Goal: Task Accomplishment & Management: Manage account settings

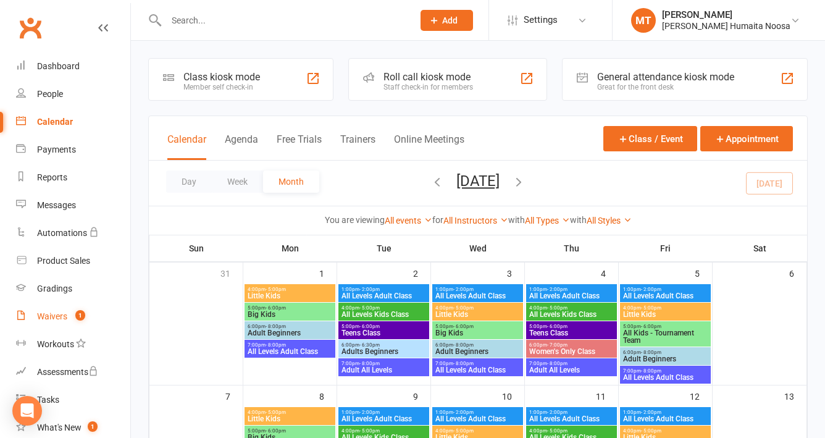
click at [51, 313] on div "Waivers" at bounding box center [52, 316] width 30 height 10
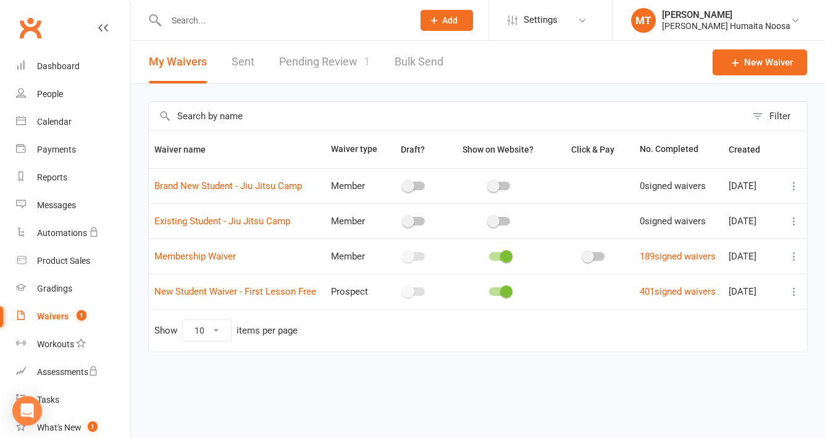
click at [317, 61] on link "Pending Review 1" at bounding box center [324, 62] width 91 height 43
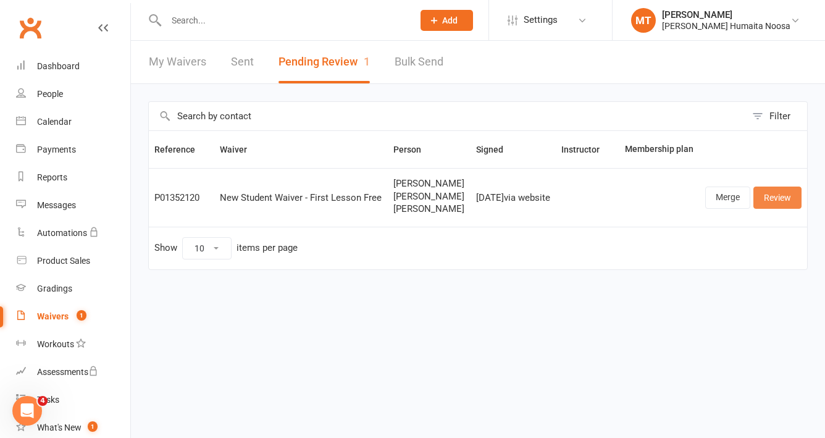
click at [777, 209] on link "Review" at bounding box center [777, 197] width 48 height 22
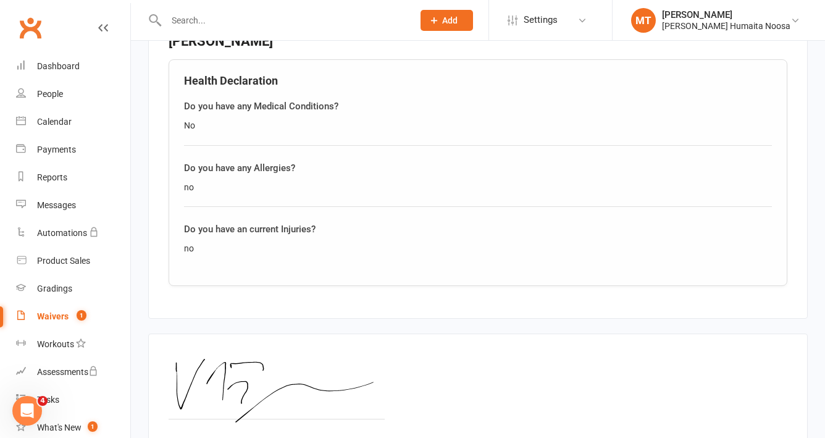
scroll to position [1869, 0]
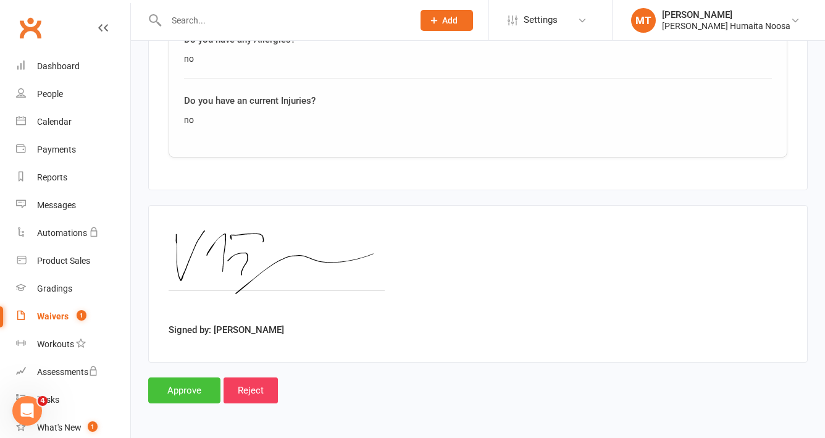
click at [190, 386] on input "Approve" at bounding box center [184, 390] width 72 height 26
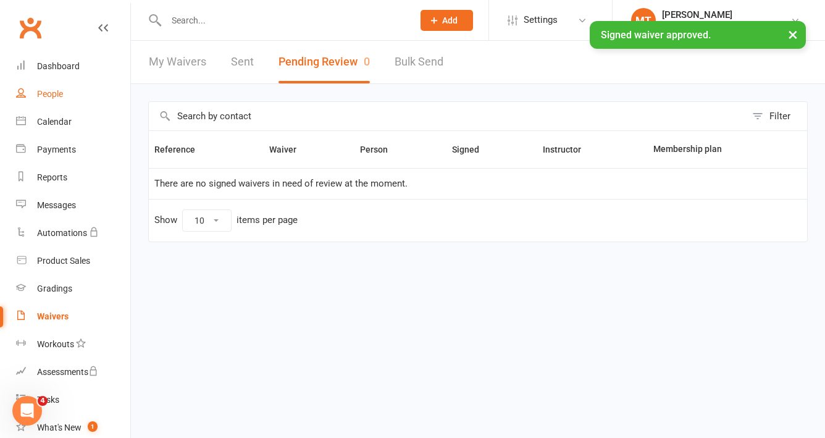
click at [51, 96] on div "People" at bounding box center [50, 94] width 26 height 10
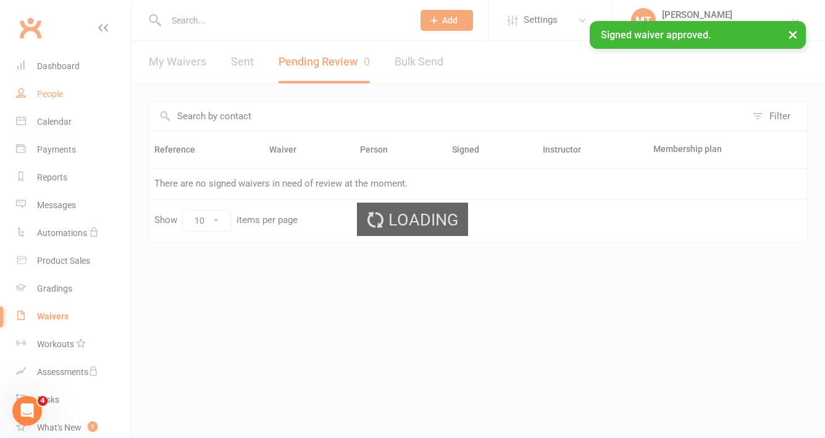
select select "100"
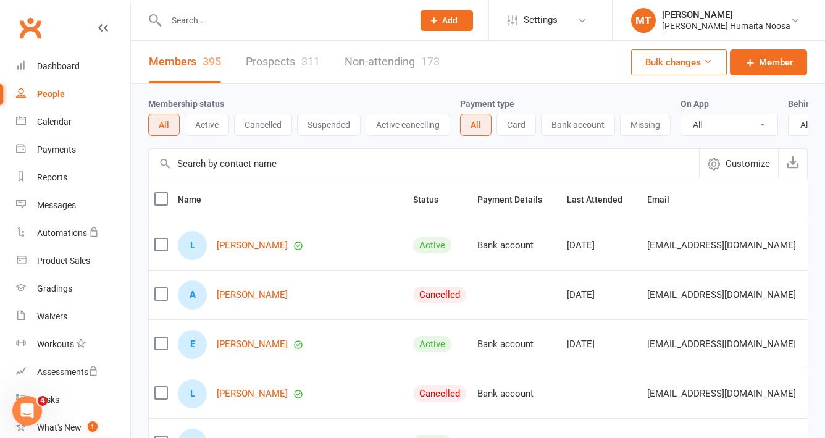
click at [276, 53] on link "Prospects 311" at bounding box center [283, 62] width 74 height 43
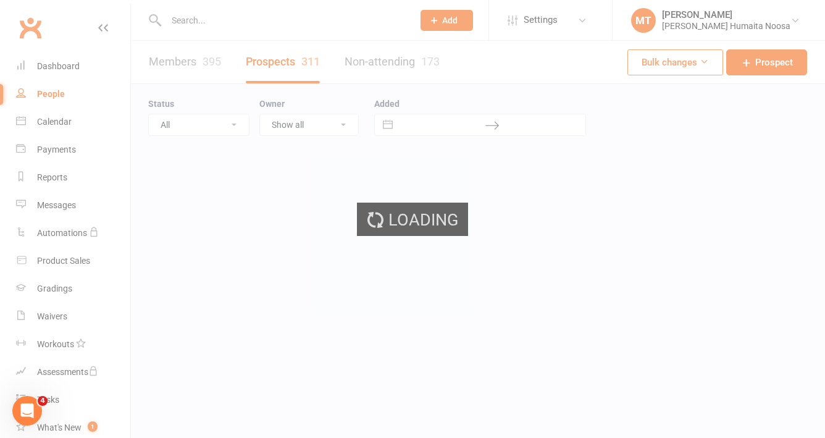
select select "100"
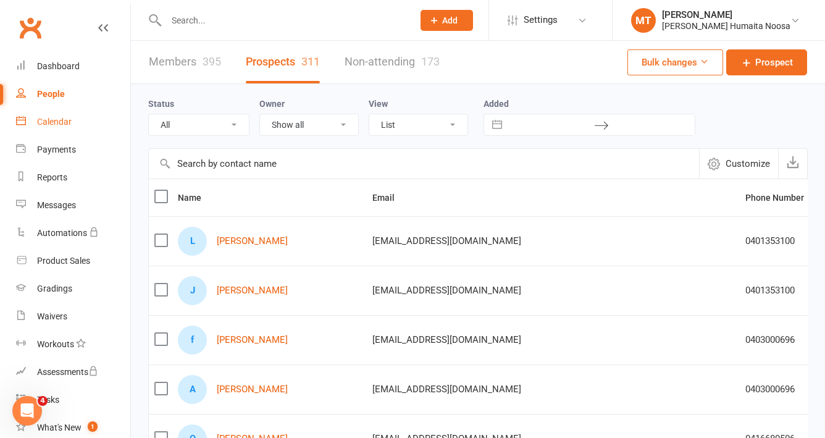
click at [59, 120] on div "Calendar" at bounding box center [54, 122] width 35 height 10
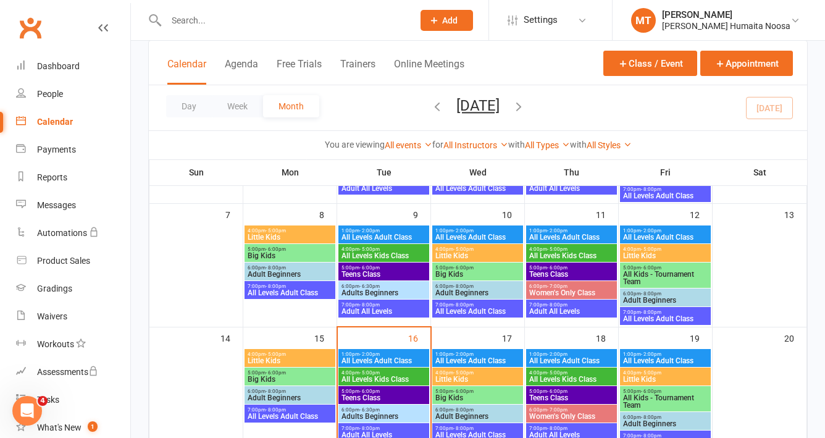
scroll to position [186, 0]
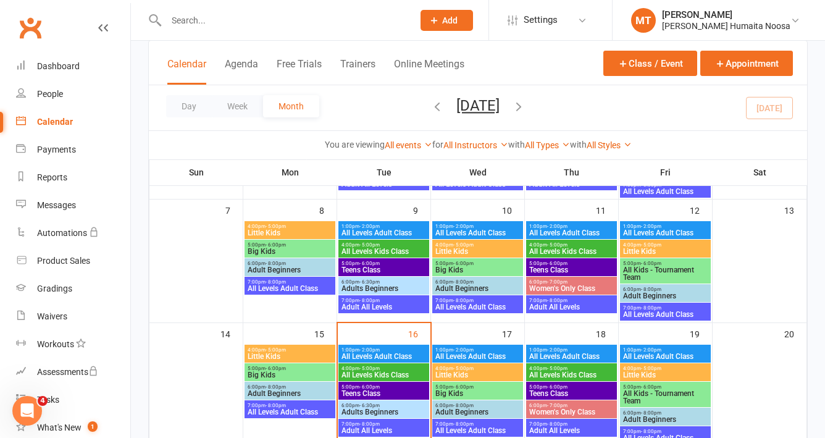
click at [372, 391] on span "Teens Class" at bounding box center [384, 393] width 86 height 7
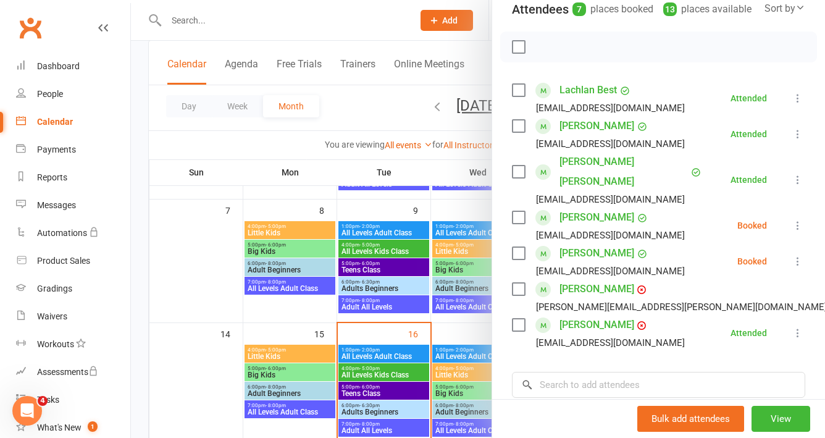
scroll to position [155, 0]
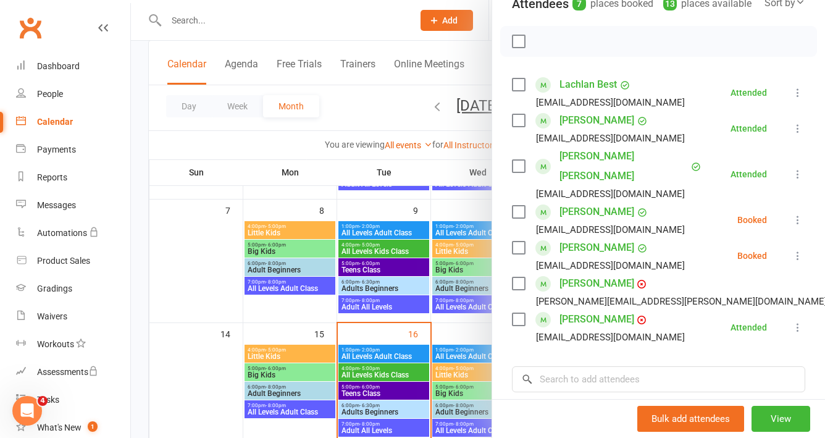
click at [299, 315] on div at bounding box center [478, 219] width 694 height 438
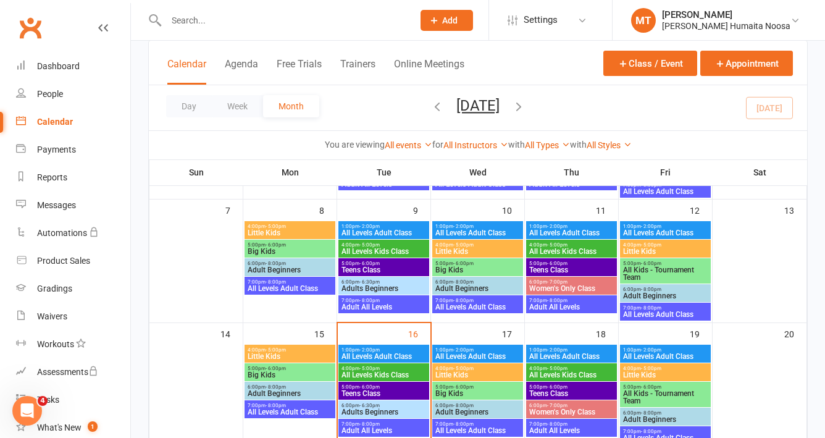
click at [368, 266] on span "Teens Class" at bounding box center [384, 269] width 86 height 7
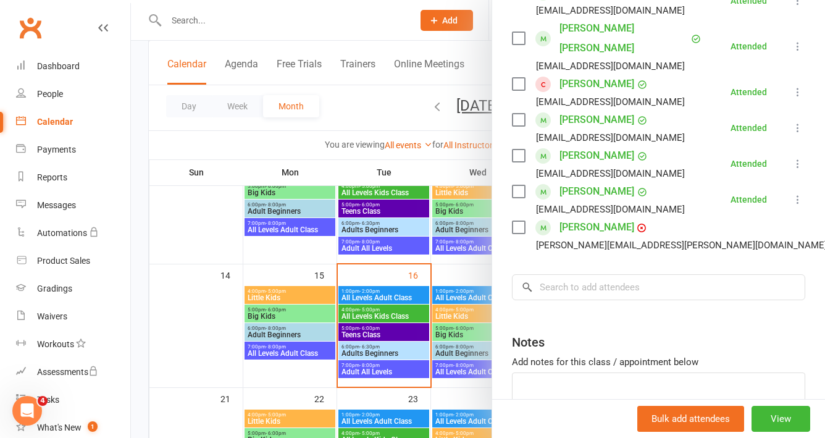
scroll to position [255, 0]
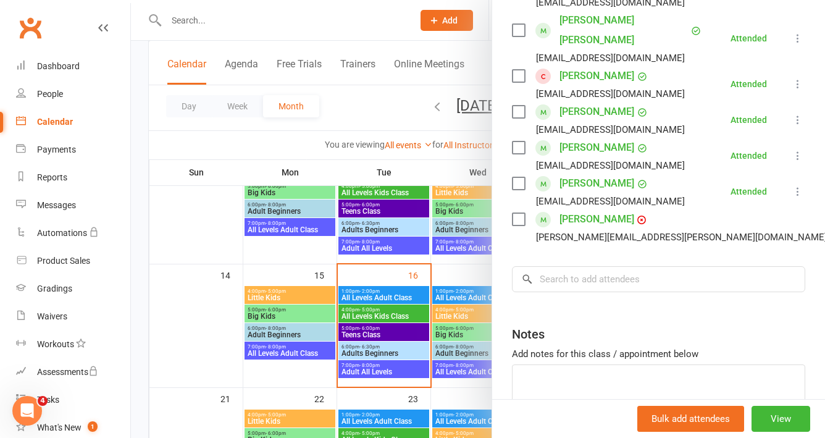
click at [319, 292] on div at bounding box center [478, 219] width 694 height 438
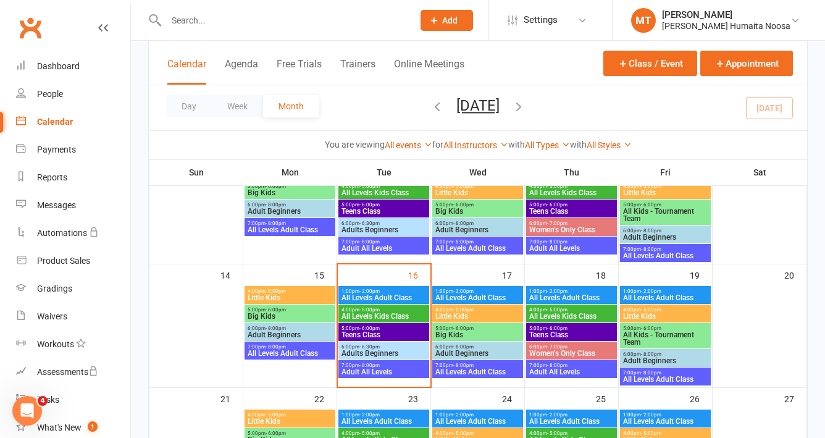
click at [364, 331] on span "Teens Class" at bounding box center [384, 334] width 86 height 7
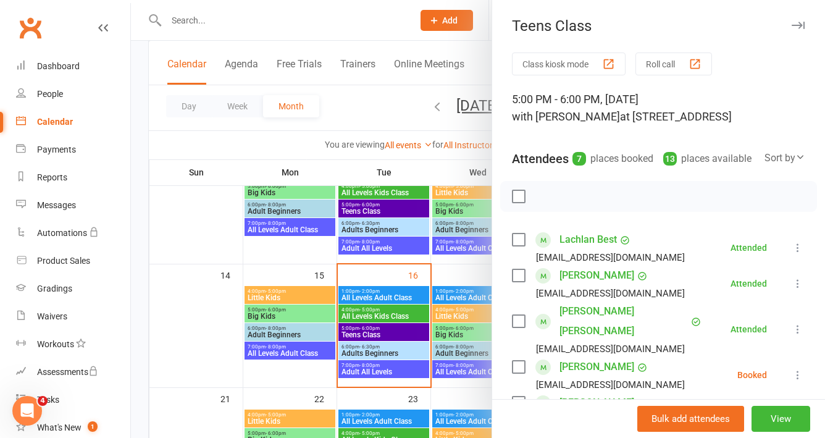
scroll to position [157, 0]
